Goal: Transaction & Acquisition: Purchase product/service

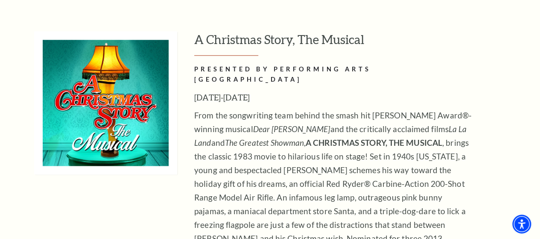
scroll to position [3778, 0]
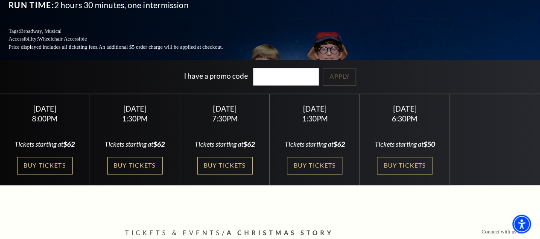
scroll to position [138, 0]
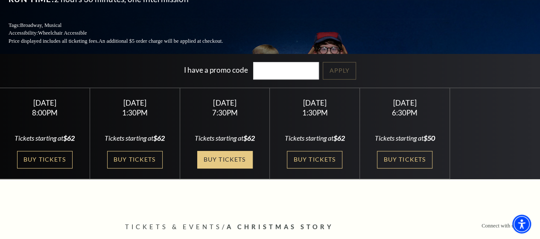
click at [218, 162] on link "Buy Tickets" at bounding box center [225, 160] width 56 height 18
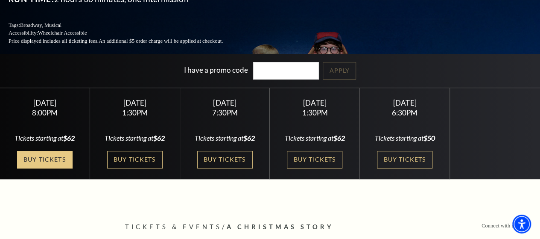
click at [46, 152] on link "Buy Tickets" at bounding box center [45, 160] width 56 height 18
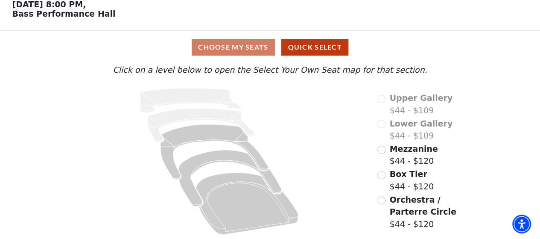
scroll to position [43, 0]
click at [252, 47] on div "Choose My Seats Quick Select" at bounding box center [269, 47] width 405 height 17
click at [383, 201] on input "Orchestra / Parterre Circle$44 - $120\a" at bounding box center [381, 200] width 8 height 8
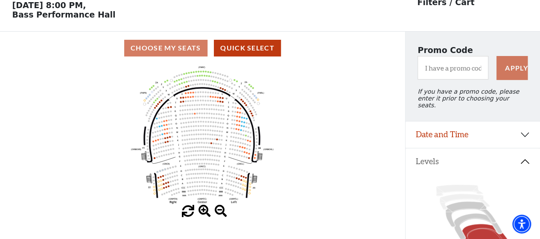
scroll to position [39, 0]
click at [204, 211] on span at bounding box center [205, 211] width 12 height 12
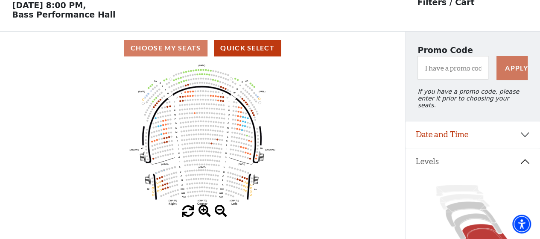
click at [204, 211] on span at bounding box center [205, 211] width 12 height 12
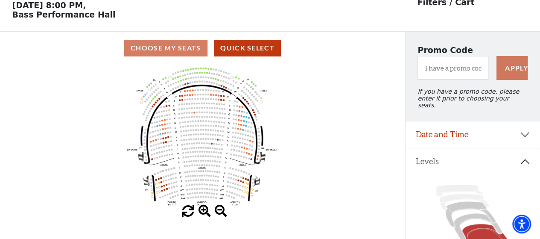
click at [204, 211] on span at bounding box center [205, 211] width 12 height 12
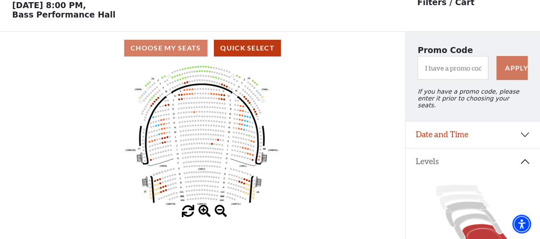
click at [204, 211] on span at bounding box center [205, 211] width 12 height 12
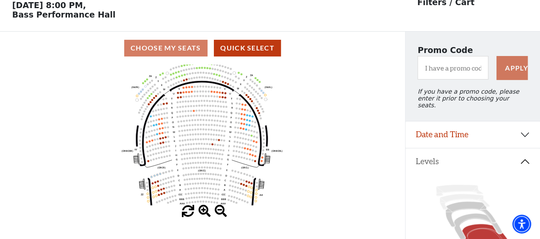
click at [204, 211] on span at bounding box center [205, 211] width 12 height 12
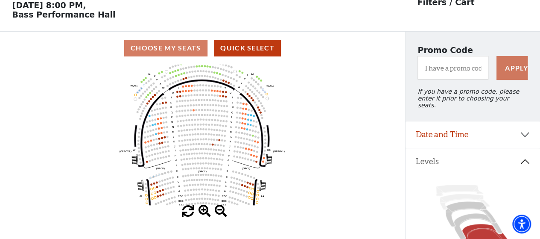
click at [204, 211] on span at bounding box center [205, 211] width 12 height 12
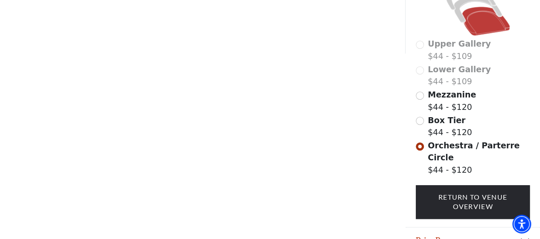
scroll to position [282, 0]
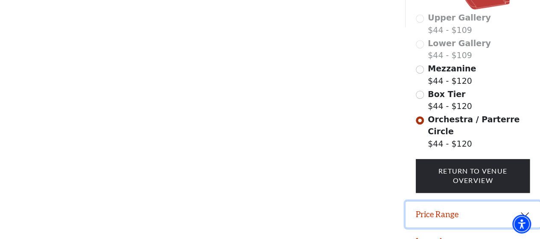
click at [523, 201] on button "Price Range" at bounding box center [473, 214] width 134 height 26
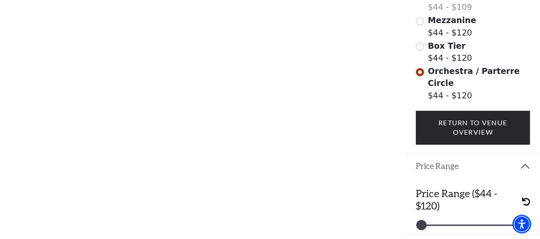
scroll to position [337, 0]
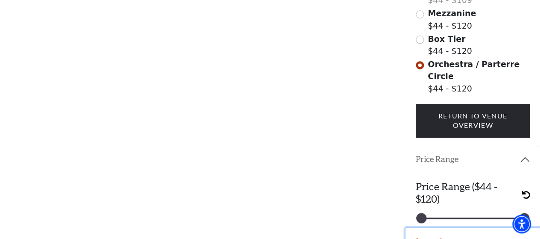
click at [453, 228] on button "Legend" at bounding box center [473, 241] width 134 height 26
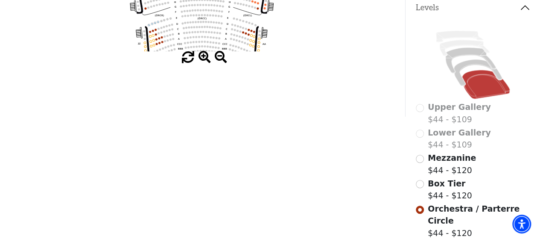
scroll to position [192, 0]
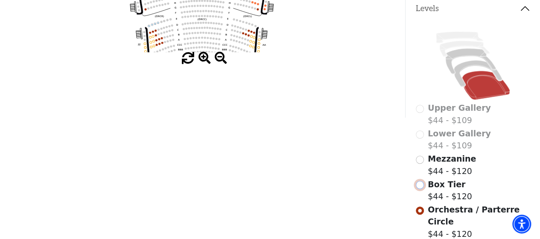
click at [419, 183] on input "Box Tier$44 - $120\a" at bounding box center [420, 185] width 8 height 8
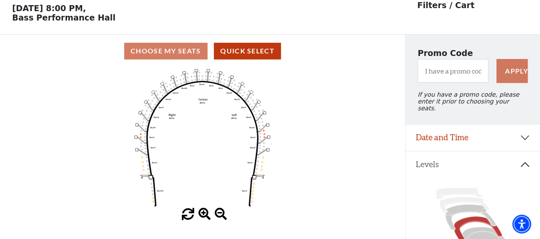
scroll to position [39, 0]
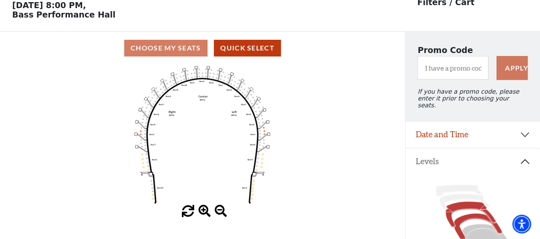
click at [468, 203] on icon at bounding box center [470, 215] width 50 height 26
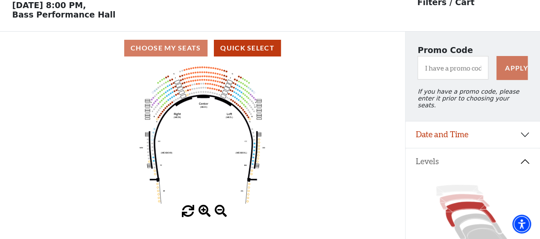
click at [458, 195] on icon at bounding box center [465, 202] width 50 height 16
click at [453, 186] on icon at bounding box center [459, 189] width 47 height 11
click at [455, 194] on icon at bounding box center [465, 202] width 50 height 16
click at [464, 213] on icon at bounding box center [478, 226] width 48 height 26
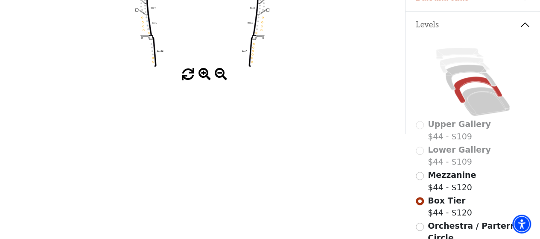
scroll to position [175, 0]
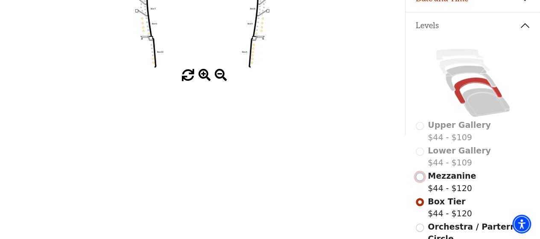
click at [419, 175] on input "Mezzanine$44 - $120\a" at bounding box center [420, 177] width 8 height 8
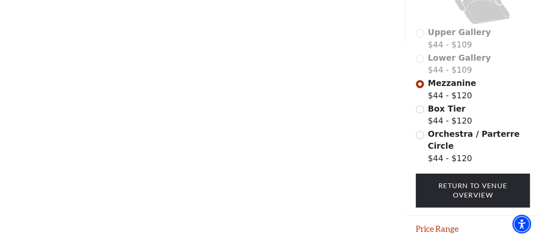
scroll to position [282, 0]
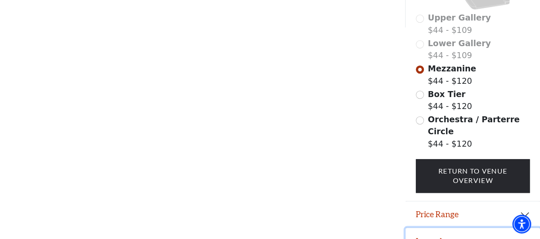
click at [441, 228] on button "Legend" at bounding box center [473, 241] width 134 height 26
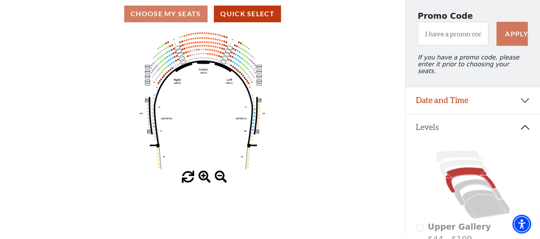
scroll to position [75, 0]
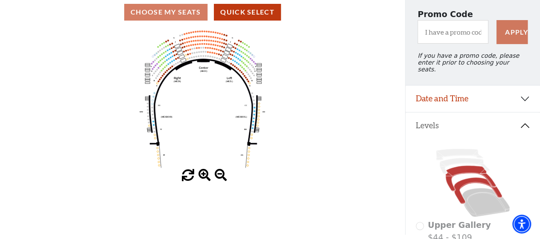
click at [465, 177] on icon at bounding box center [478, 190] width 48 height 26
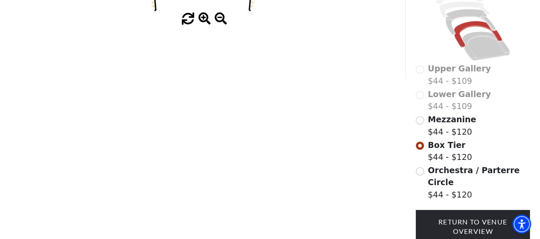
scroll to position [231, 0]
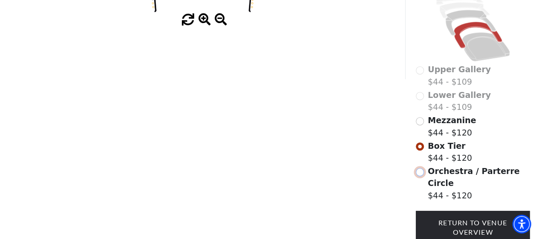
click at [419, 170] on input "Orchestra / Parterre Circle$44 - $120\a" at bounding box center [420, 172] width 8 height 8
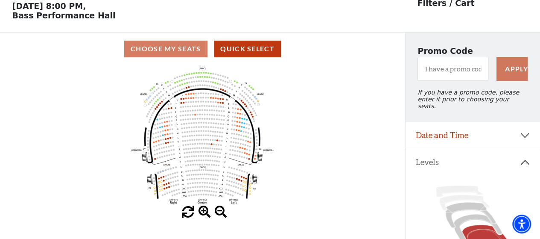
scroll to position [39, 0]
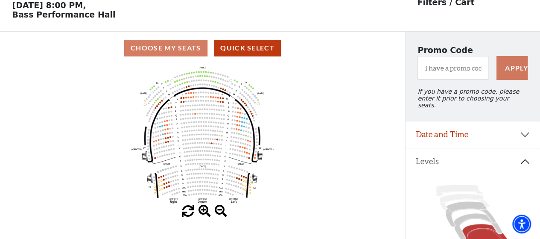
click at [186, 52] on div "Choose My Seats Quick Select" at bounding box center [202, 48] width 405 height 17
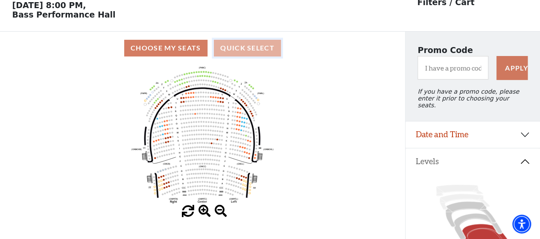
click at [241, 50] on button "Quick Select" at bounding box center [247, 48] width 67 height 17
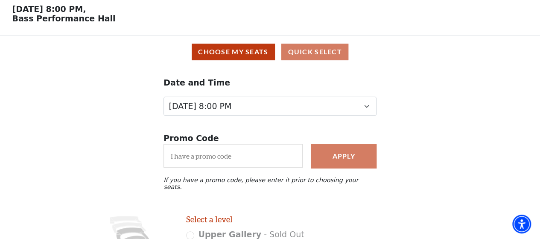
scroll to position [36, 0]
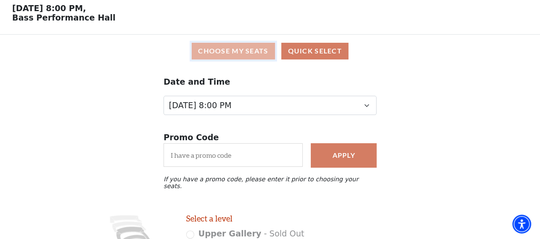
click at [249, 53] on button "Choose My Seats" at bounding box center [233, 51] width 83 height 17
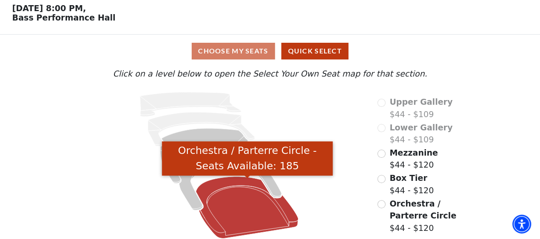
click at [239, 206] on icon "Orchestra / Parterre Circle - Seats Available: 185" at bounding box center [247, 207] width 102 height 62
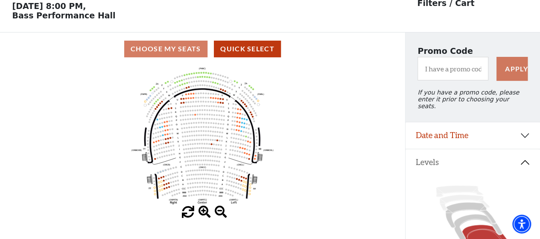
scroll to position [39, 0]
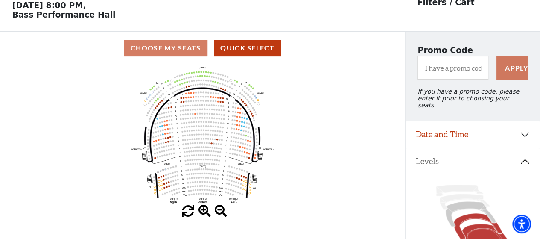
click at [465, 216] on icon at bounding box center [478, 226] width 48 height 26
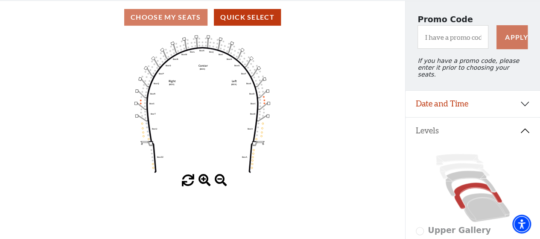
scroll to position [71, 0]
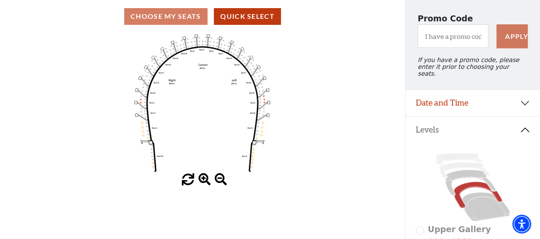
click at [264, 79] on rect at bounding box center [264, 77] width 3 height 3
click at [461, 173] on icon at bounding box center [470, 183] width 50 height 26
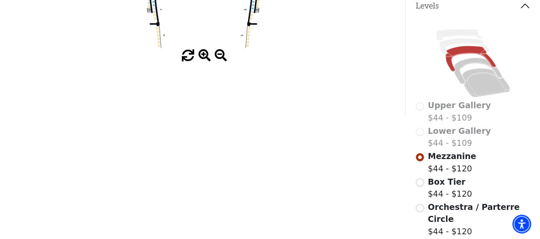
scroll to position [194, 0]
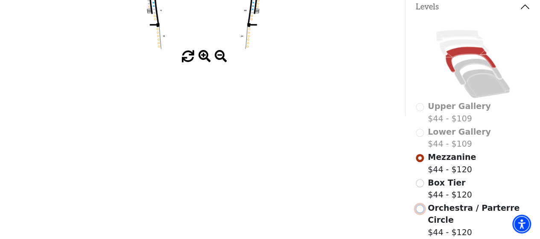
click at [420, 207] on input "Orchestra / Parterre Circle$44 - $120\a" at bounding box center [420, 209] width 8 height 8
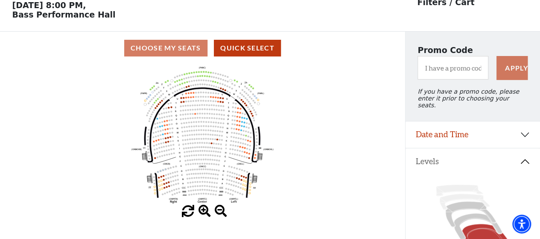
scroll to position [39, 0]
click at [175, 50] on div "Choose My Seats Quick Select" at bounding box center [202, 48] width 405 height 17
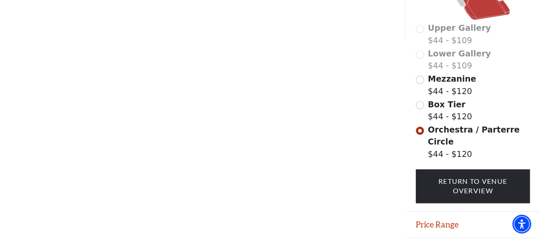
scroll to position [277, 0]
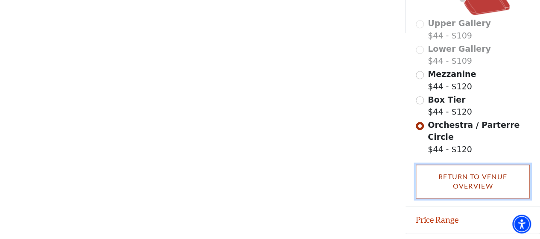
click at [482, 171] on link "Return To Venue Overview" at bounding box center [473, 181] width 114 height 34
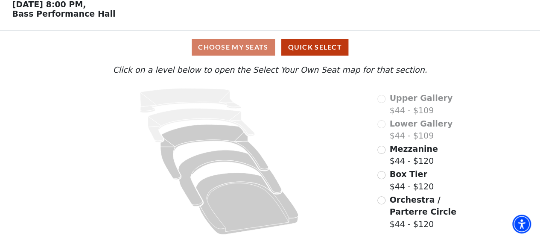
scroll to position [43, 0]
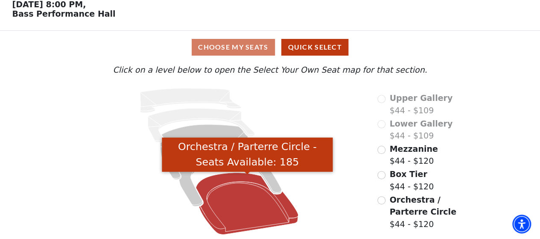
click at [228, 204] on icon "Orchestra / Parterre Circle - Seats Available: 185" at bounding box center [247, 204] width 102 height 62
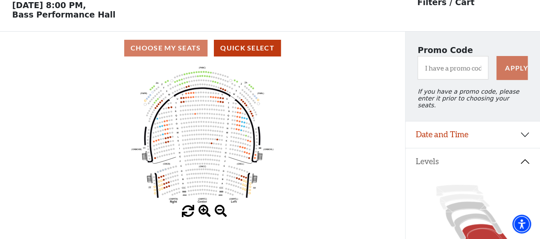
scroll to position [39, 0]
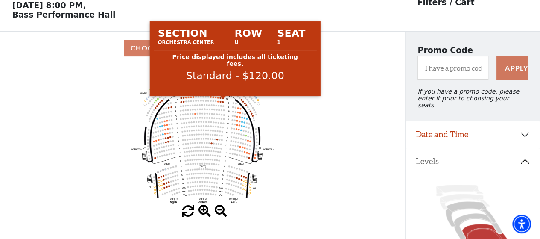
click at [223, 99] on circle at bounding box center [223, 98] width 2 height 2
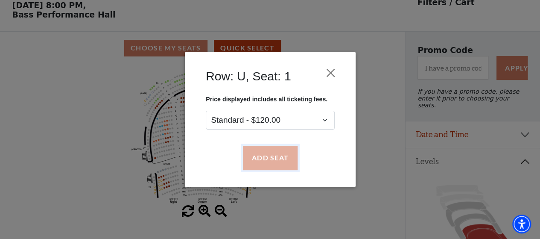
click at [254, 154] on button "Add Seat" at bounding box center [270, 158] width 55 height 24
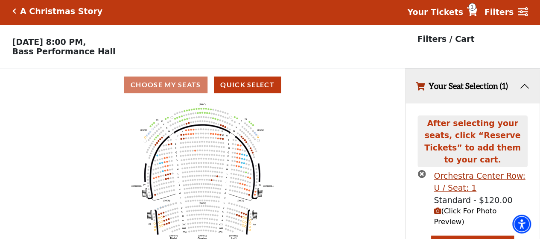
scroll to position [2, 0]
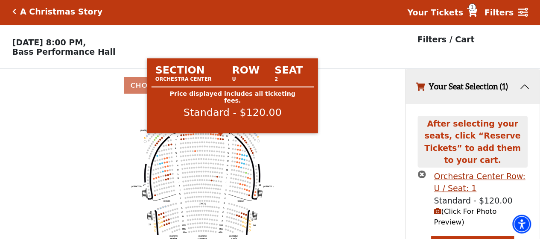
click at [221, 136] on circle at bounding box center [221, 135] width 2 height 2
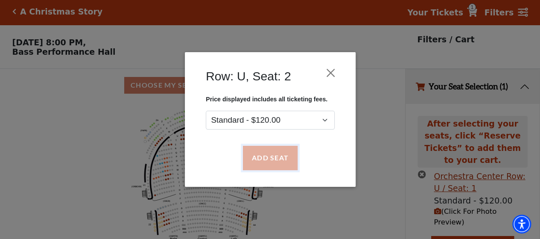
click at [258, 153] on button "Add Seat" at bounding box center [270, 158] width 55 height 24
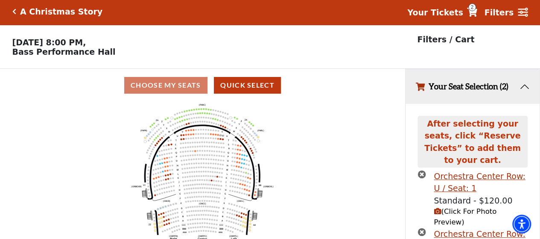
scroll to position [49, 0]
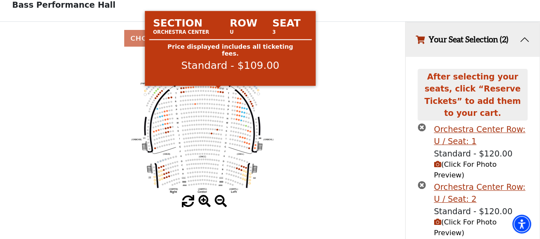
click at [219, 88] on circle at bounding box center [218, 88] width 2 height 2
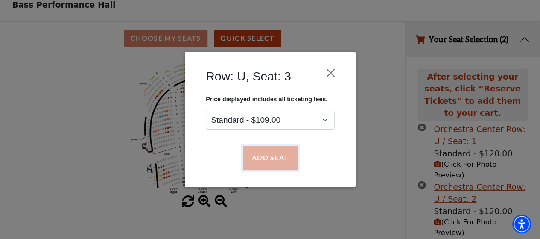
click at [256, 153] on button "Add Seat" at bounding box center [270, 158] width 55 height 24
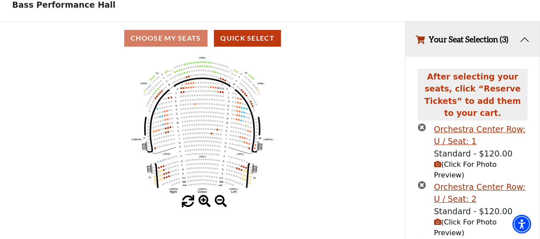
scroll to position [96, 0]
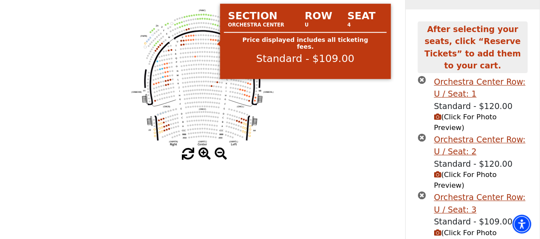
click at [216, 41] on circle at bounding box center [216, 40] width 2 height 2
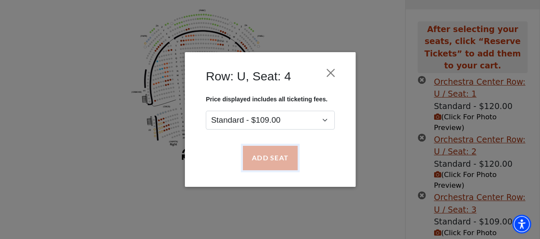
click at [259, 149] on button "Add Seat" at bounding box center [270, 158] width 55 height 24
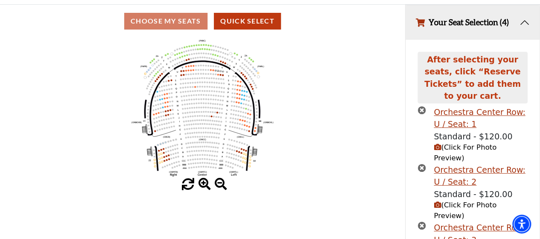
scroll to position [67, 0]
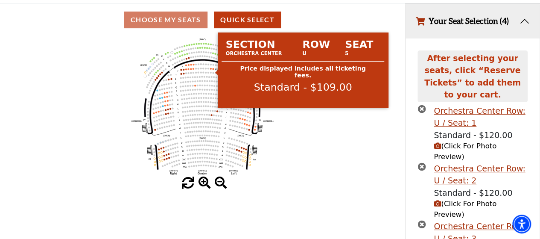
click at [213, 70] on circle at bounding box center [214, 69] width 2 height 2
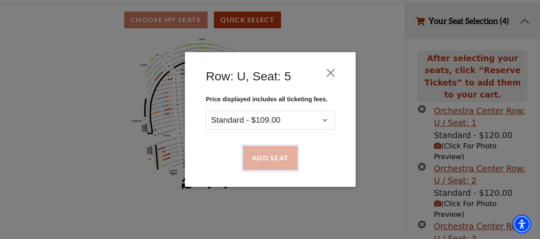
click at [264, 152] on button "Add Seat" at bounding box center [270, 158] width 55 height 24
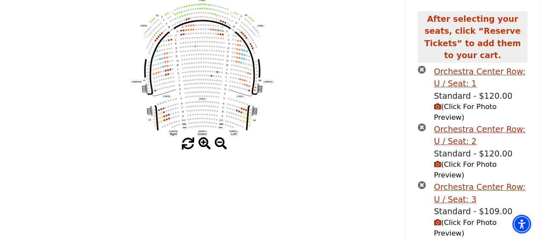
scroll to position [26, 0]
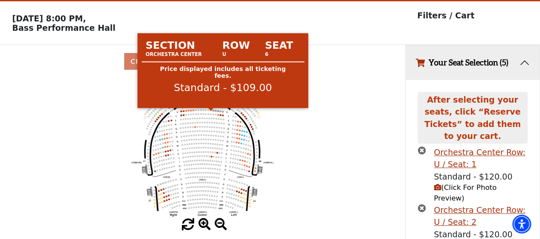
click at [211, 111] on circle at bounding box center [211, 110] width 2 height 2
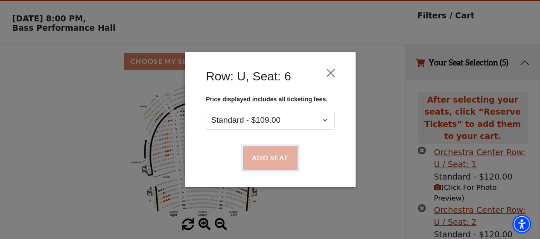
click at [256, 158] on button "Add Seat" at bounding box center [270, 158] width 55 height 24
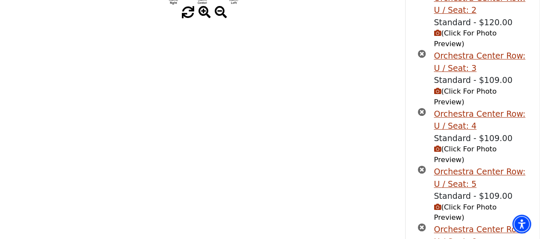
scroll to position [258, 0]
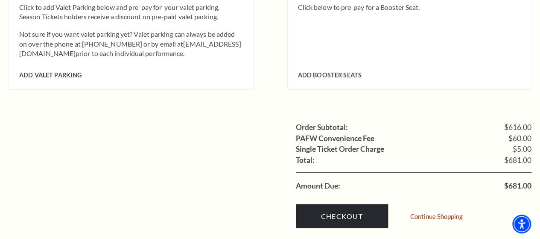
scroll to position [945, 0]
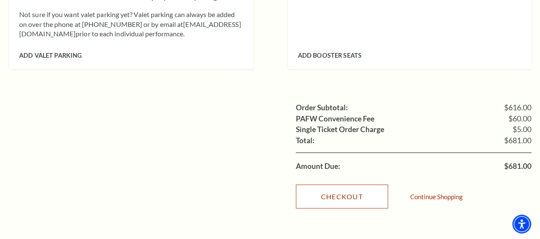
click at [364, 184] on link "Checkout" at bounding box center [342, 196] width 92 height 24
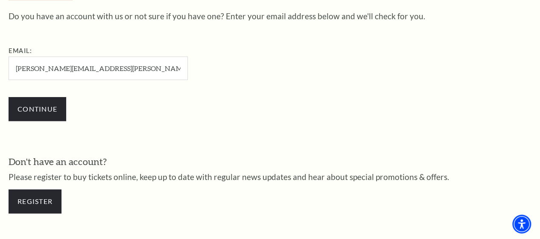
scroll to position [264, 0]
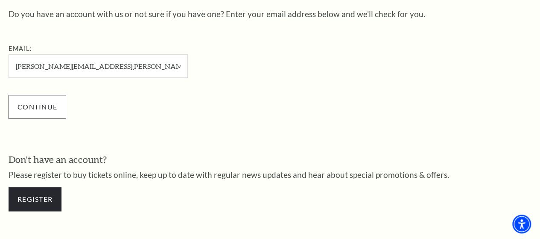
type input "keith.stephens@duboischemicals.com"
click at [47, 111] on input "Continue" at bounding box center [38, 107] width 58 height 24
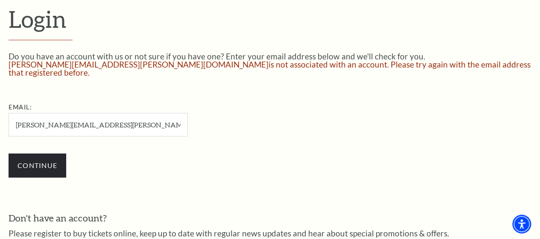
click at [136, 120] on input "[PERSON_NAME][EMAIL_ADDRESS][PERSON_NAME][DOMAIN_NAME]" at bounding box center [98, 124] width 179 height 23
type input "k"
type input "[EMAIL_ADDRESS][DOMAIN_NAME]"
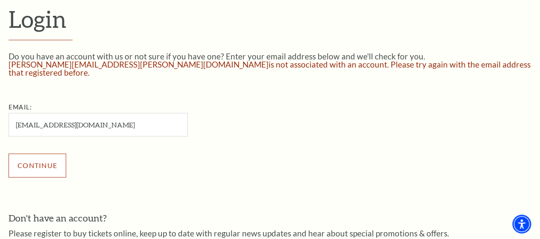
click at [42, 159] on input "Continue" at bounding box center [38, 165] width 58 height 24
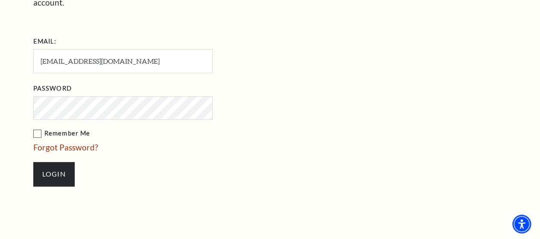
scroll to position [317, 0]
click at [56, 163] on input "Login" at bounding box center [53, 175] width 41 height 24
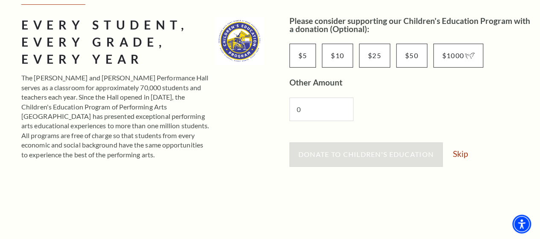
scroll to position [141, 0]
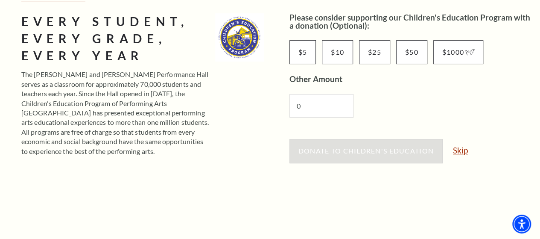
click at [460, 150] on link "Skip" at bounding box center [460, 150] width 15 height 8
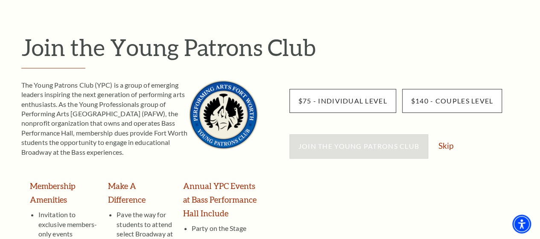
scroll to position [77, 0]
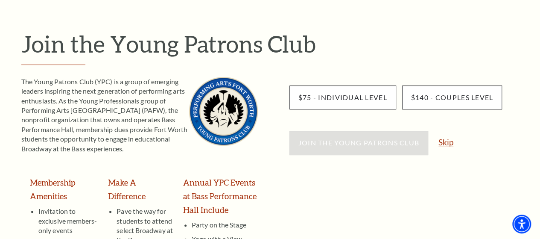
click at [448, 141] on link "Skip" at bounding box center [446, 142] width 15 height 8
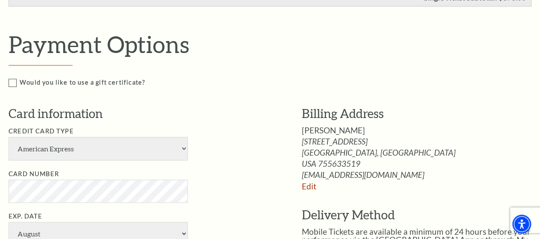
scroll to position [527, 0]
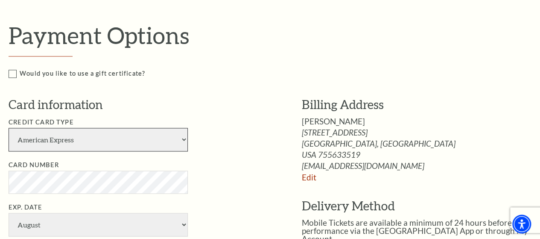
click at [184, 138] on select "American Express Visa Master Card Discover" at bounding box center [98, 139] width 179 height 23
select select "24"
click at [9, 128] on select "American Express Visa Master Card Discover" at bounding box center [98, 139] width 179 height 23
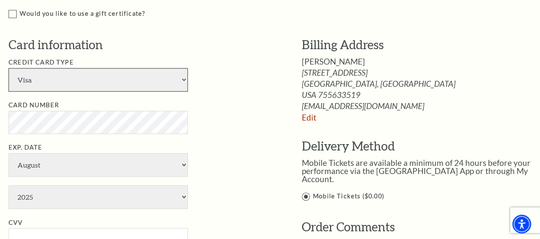
scroll to position [591, 0]
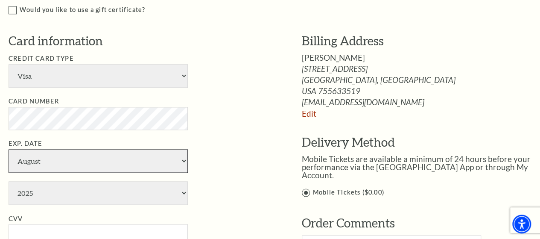
click at [185, 158] on select "January February March April May June July August September October November De…" at bounding box center [98, 160] width 179 height 23
click at [184, 159] on select "January February March April May June July August September October November De…" at bounding box center [98, 160] width 179 height 23
click at [182, 159] on select "January February March April May June July August September October November De…" at bounding box center [98, 160] width 179 height 23
select select "7"
click at [9, 149] on select "January February March April May June July August September October November De…" at bounding box center [98, 160] width 179 height 23
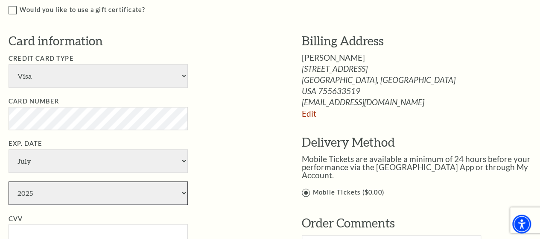
click at [184, 191] on select "2025 2026 2027 2028 2029 2030 2031 2032 2033 2034" at bounding box center [98, 192] width 179 height 23
select select "2027"
click at [9, 181] on select "2025 2026 2027 2028 2029 2030 2031 2032 2033 2034" at bounding box center [98, 192] width 179 height 23
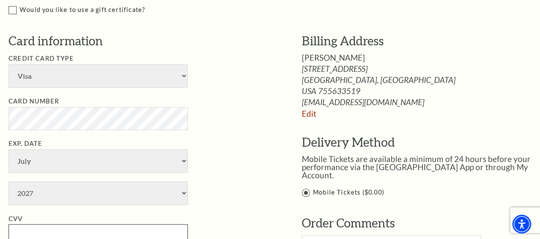
click at [32, 231] on input "CVV" at bounding box center [98, 235] width 179 height 23
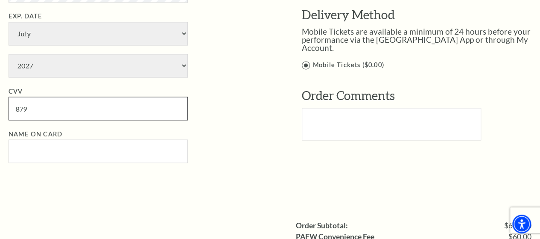
scroll to position [731, 0]
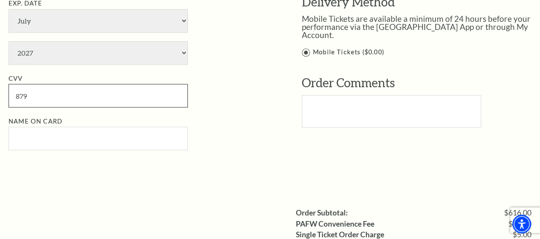
type input "879"
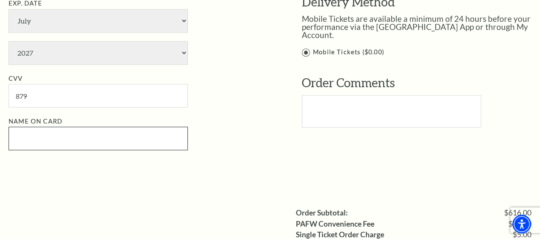
click at [34, 137] on input "Name on Card" at bounding box center [98, 137] width 179 height 23
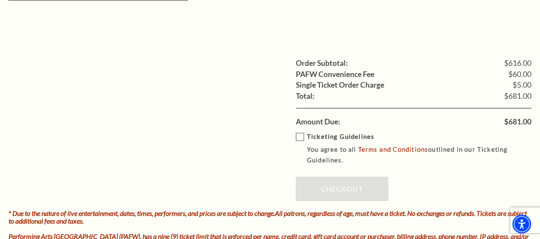
scroll to position [887, 0]
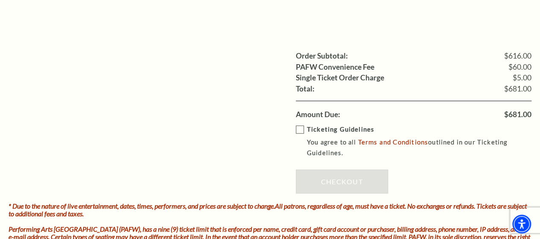
type input "Norman K Stephens"
click at [300, 125] on label "Ticketing Guidelines You agree to all Terms and Conditions outlined in our Tick…" at bounding box center [420, 141] width 248 height 34
click at [0, 0] on input "Ticketing Guidelines You agree to all Terms and Conditions outlined in our Tick…" at bounding box center [0, 0] width 0 height 0
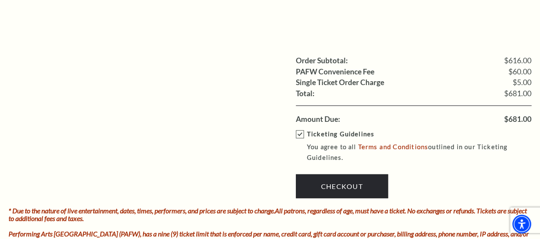
scroll to position [881, 0]
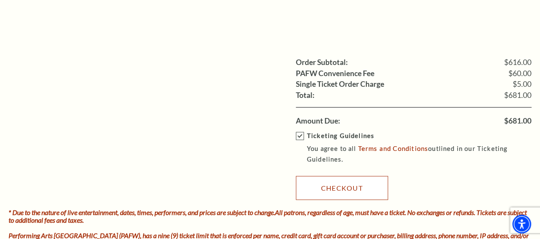
click at [352, 187] on link "Checkout" at bounding box center [342, 188] width 92 height 24
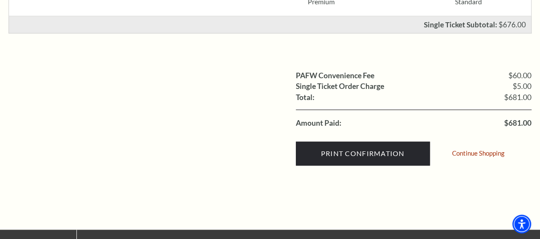
scroll to position [441, 0]
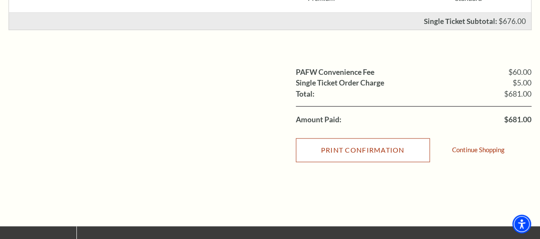
click at [368, 149] on input "Print Confirmation" at bounding box center [363, 150] width 134 height 24
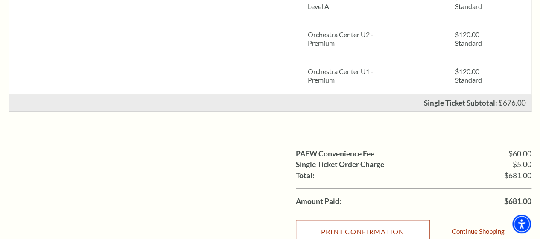
scroll to position [405, 0]
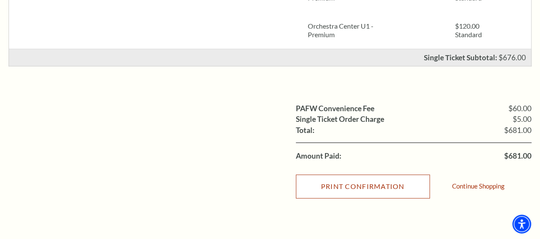
click at [371, 188] on input "Print Confirmation" at bounding box center [363, 186] width 134 height 24
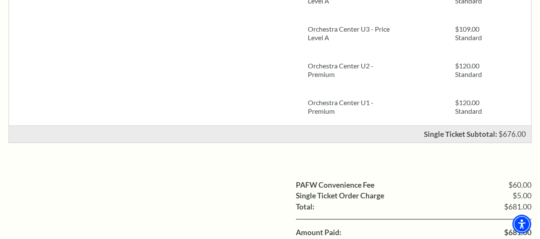
scroll to position [325, 0]
